Goal: Information Seeking & Learning: Learn about a topic

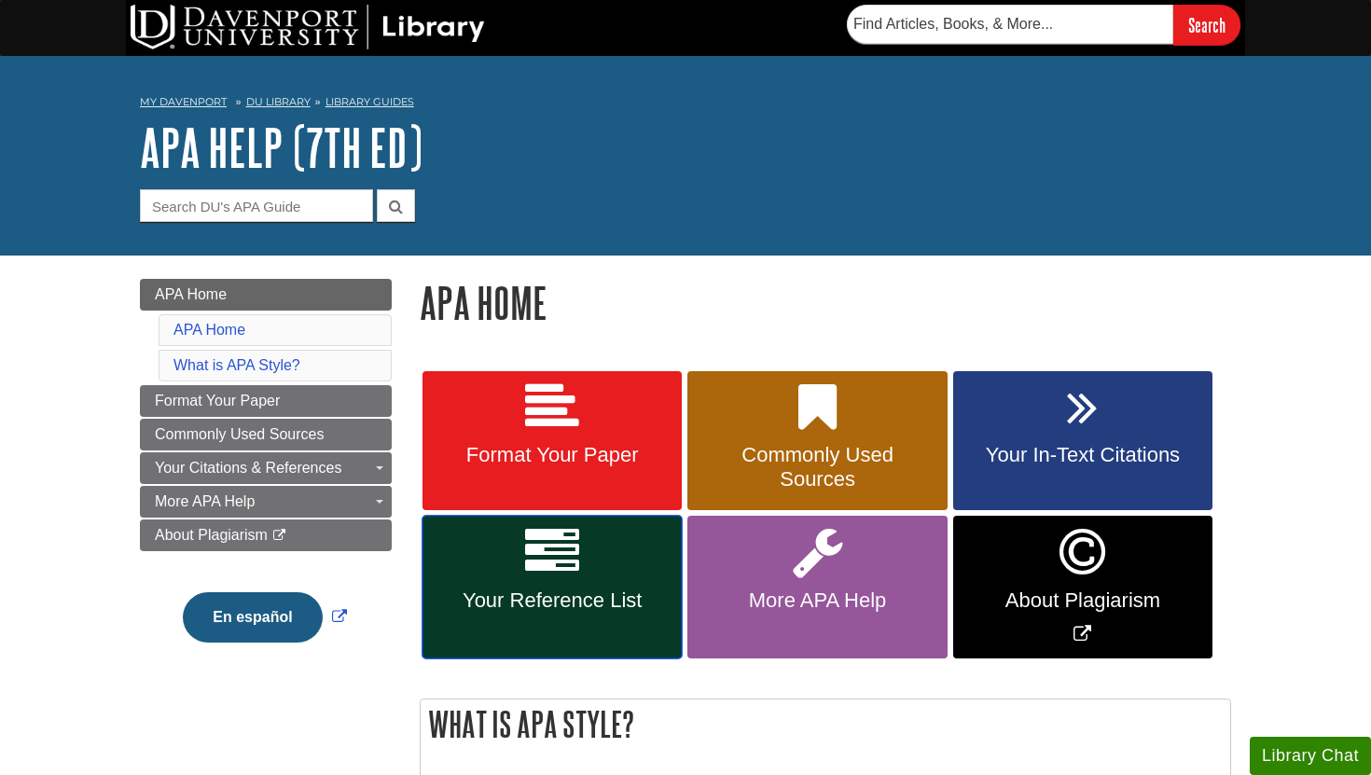
click at [541, 590] on span "Your Reference List" at bounding box center [552, 601] width 231 height 24
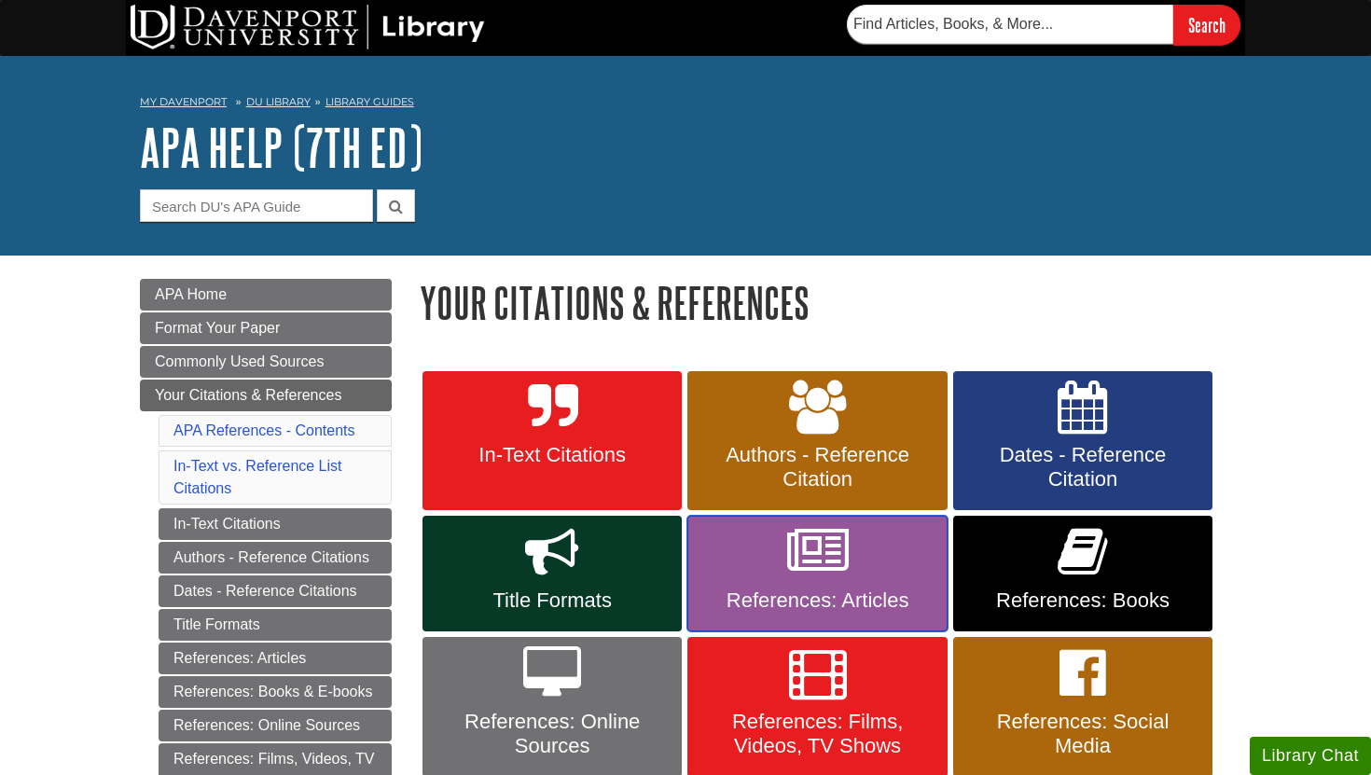
click at [878, 568] on link "References: Articles" at bounding box center [816, 574] width 259 height 116
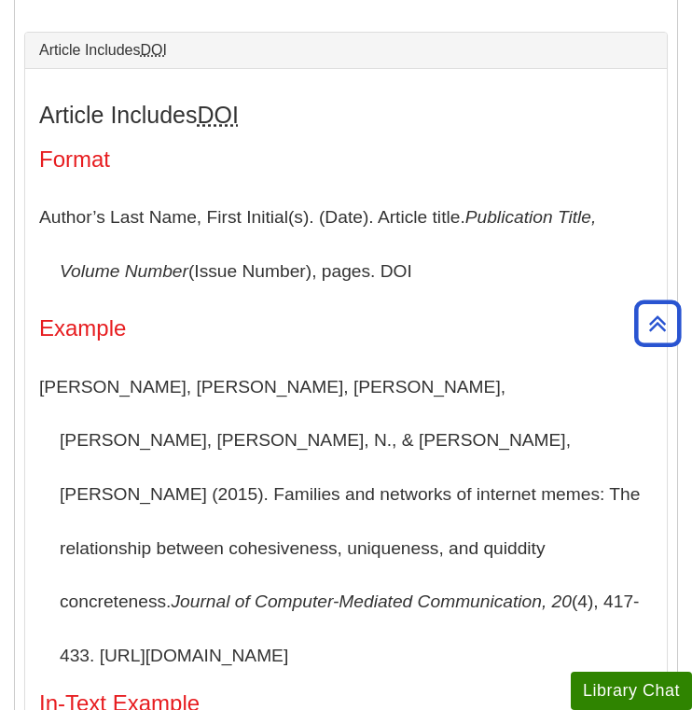
scroll to position [1351, 0]
